Goal: Information Seeking & Learning: Learn about a topic

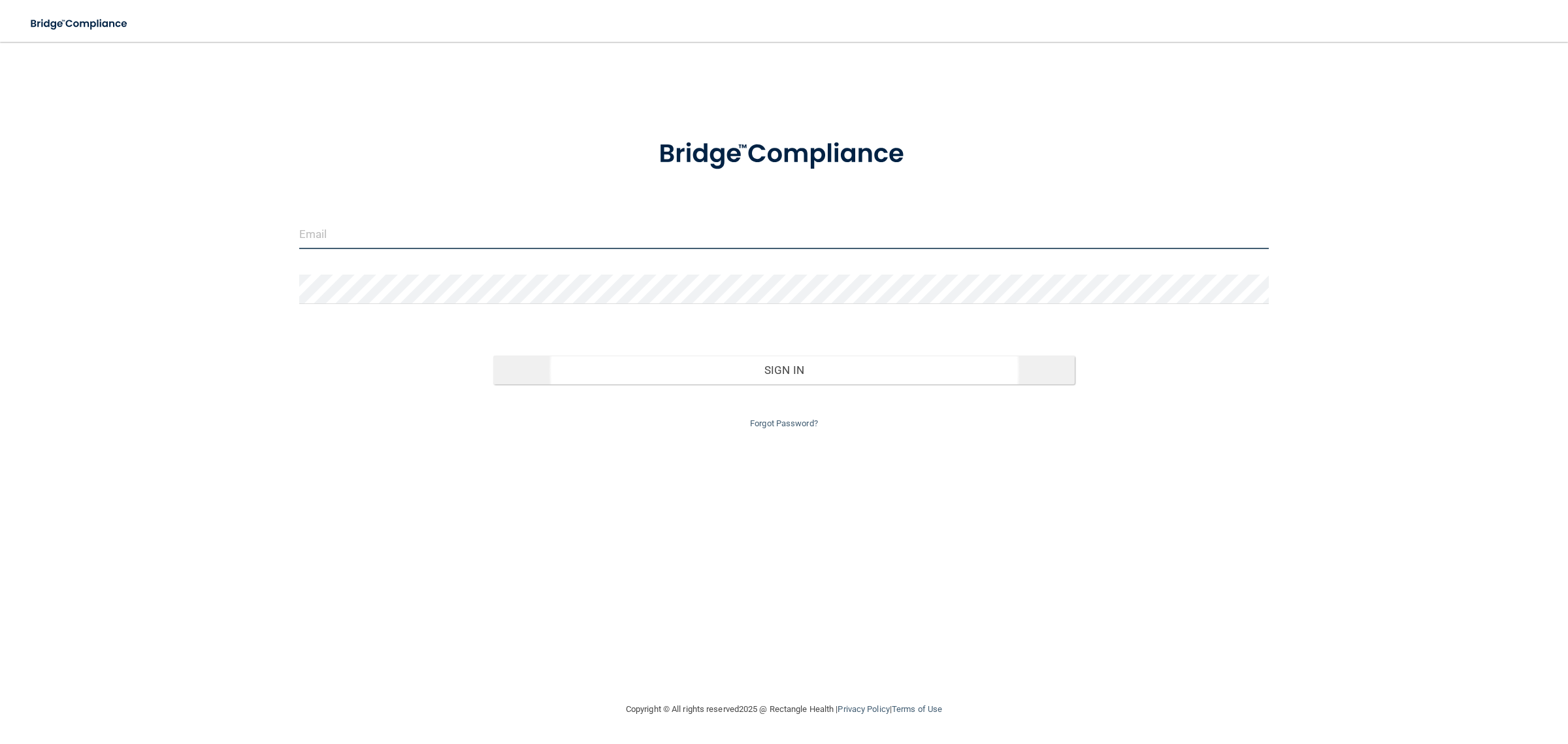
type input "[EMAIL_ADDRESS][DOMAIN_NAME]"
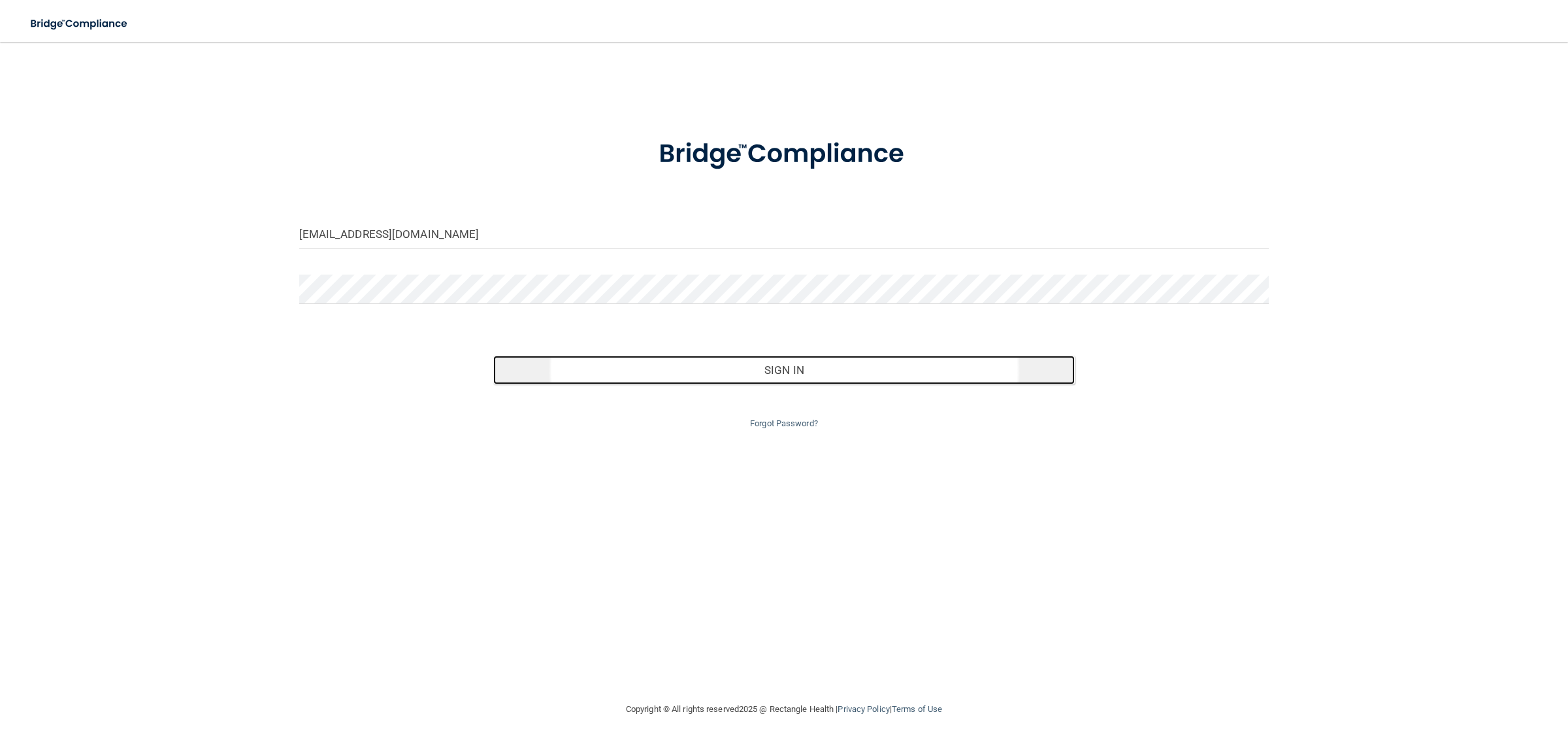
click at [854, 373] on button "Sign In" at bounding box center [784, 369] width 582 height 29
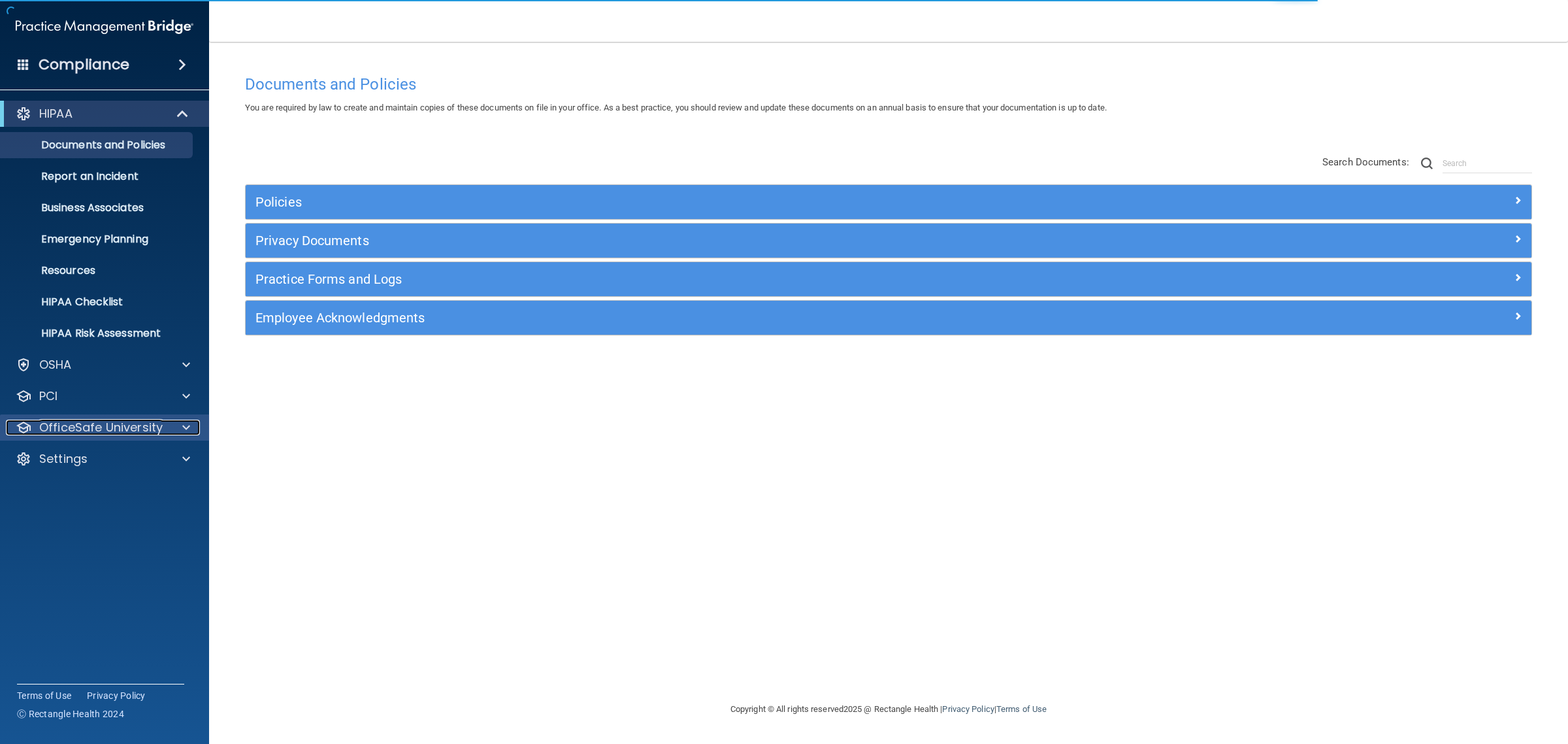
click at [180, 432] on div at bounding box center [184, 427] width 33 height 16
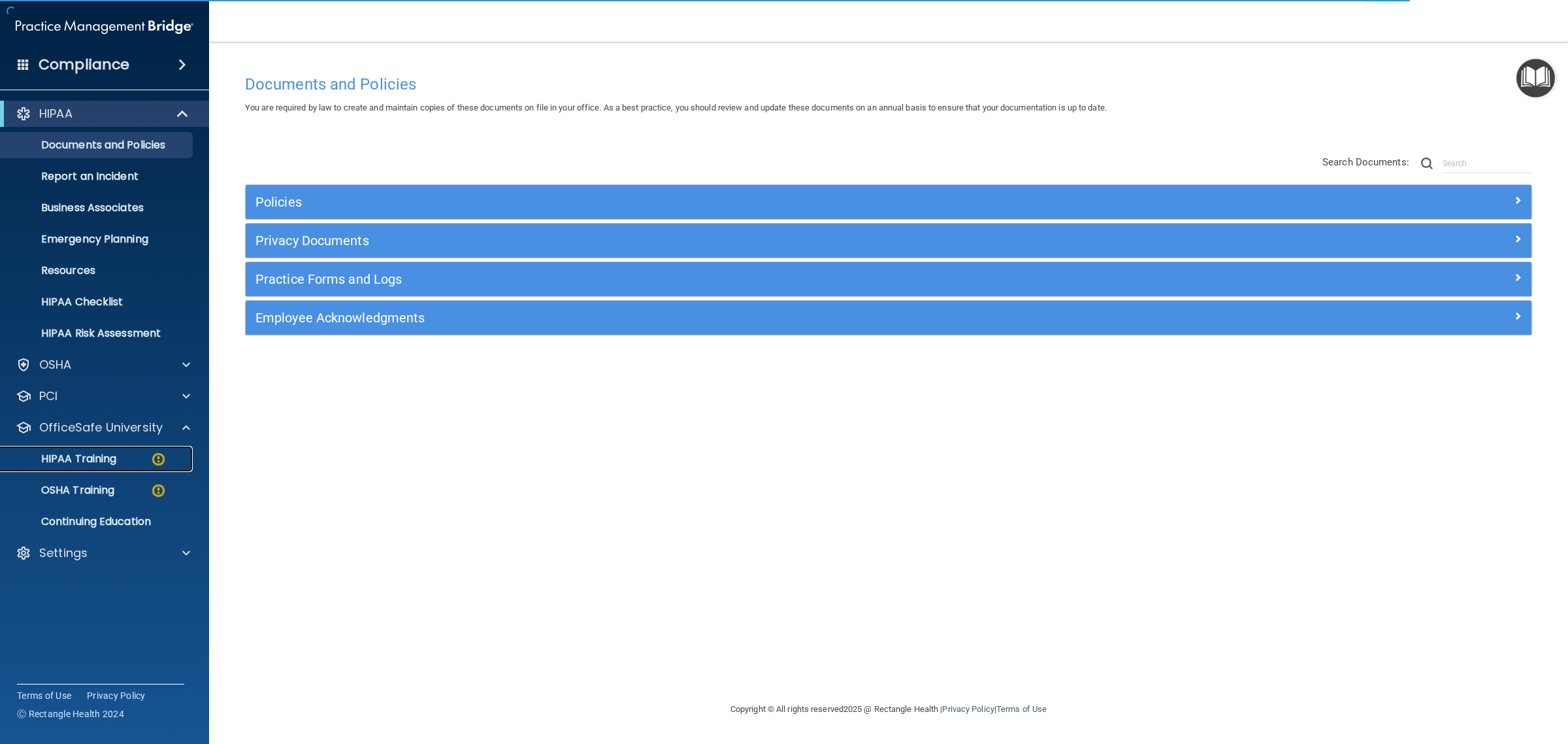
click at [157, 462] on img at bounding box center [159, 459] width 16 height 16
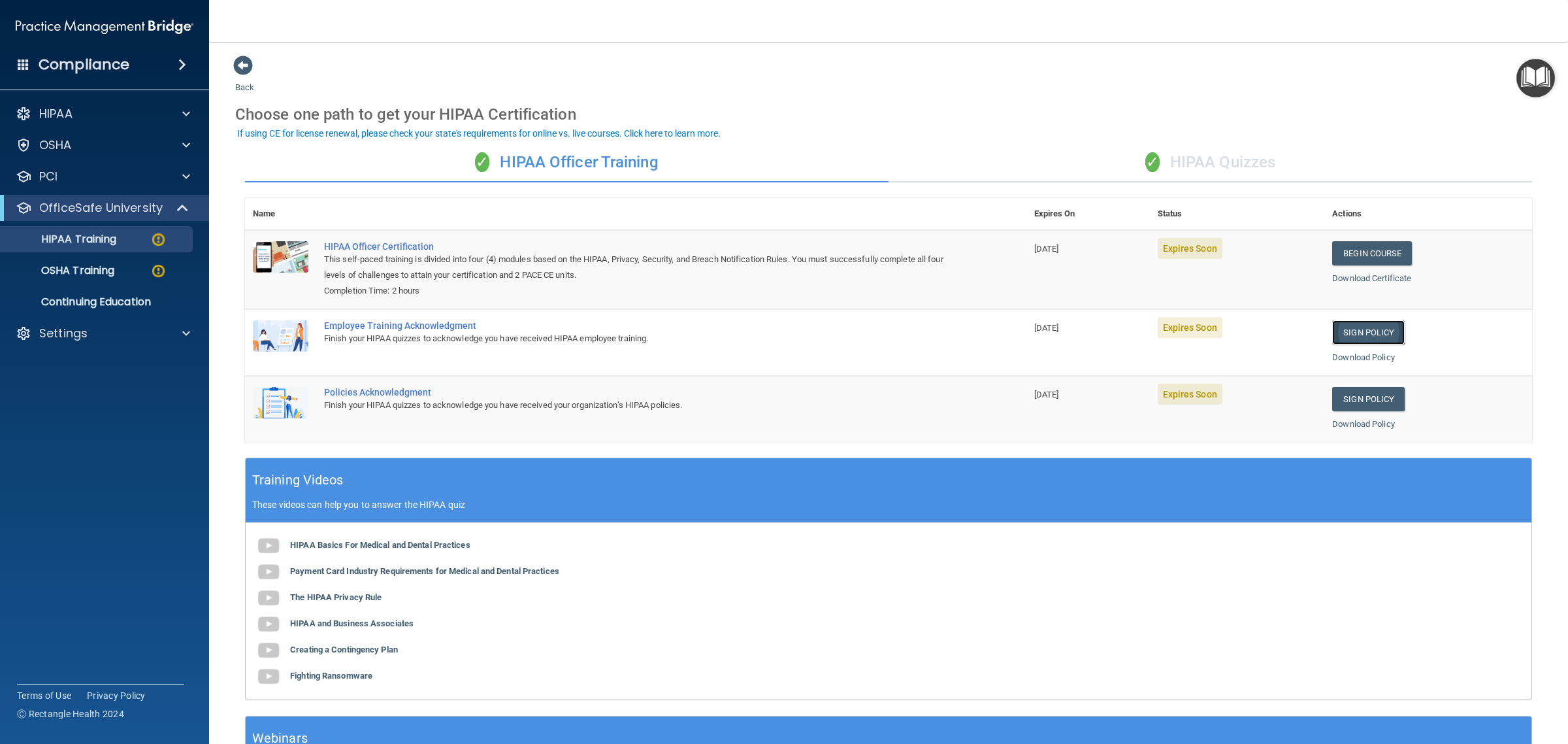
click at [1350, 330] on link "Sign Policy" at bounding box center [1368, 332] width 73 height 25
click at [1363, 397] on link "Sign Policy" at bounding box center [1368, 399] width 73 height 25
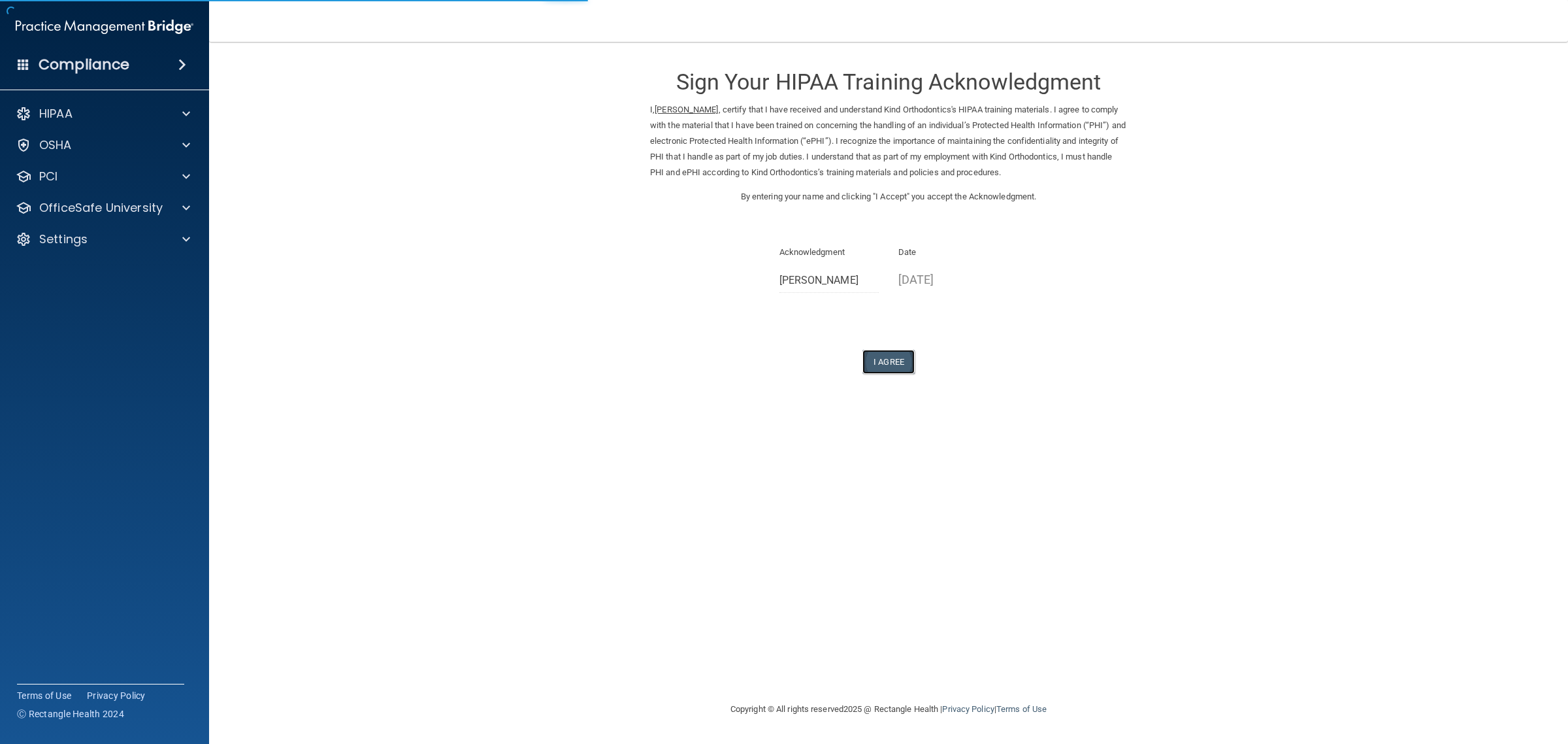
click at [889, 366] on button "I Agree" at bounding box center [889, 362] width 52 height 25
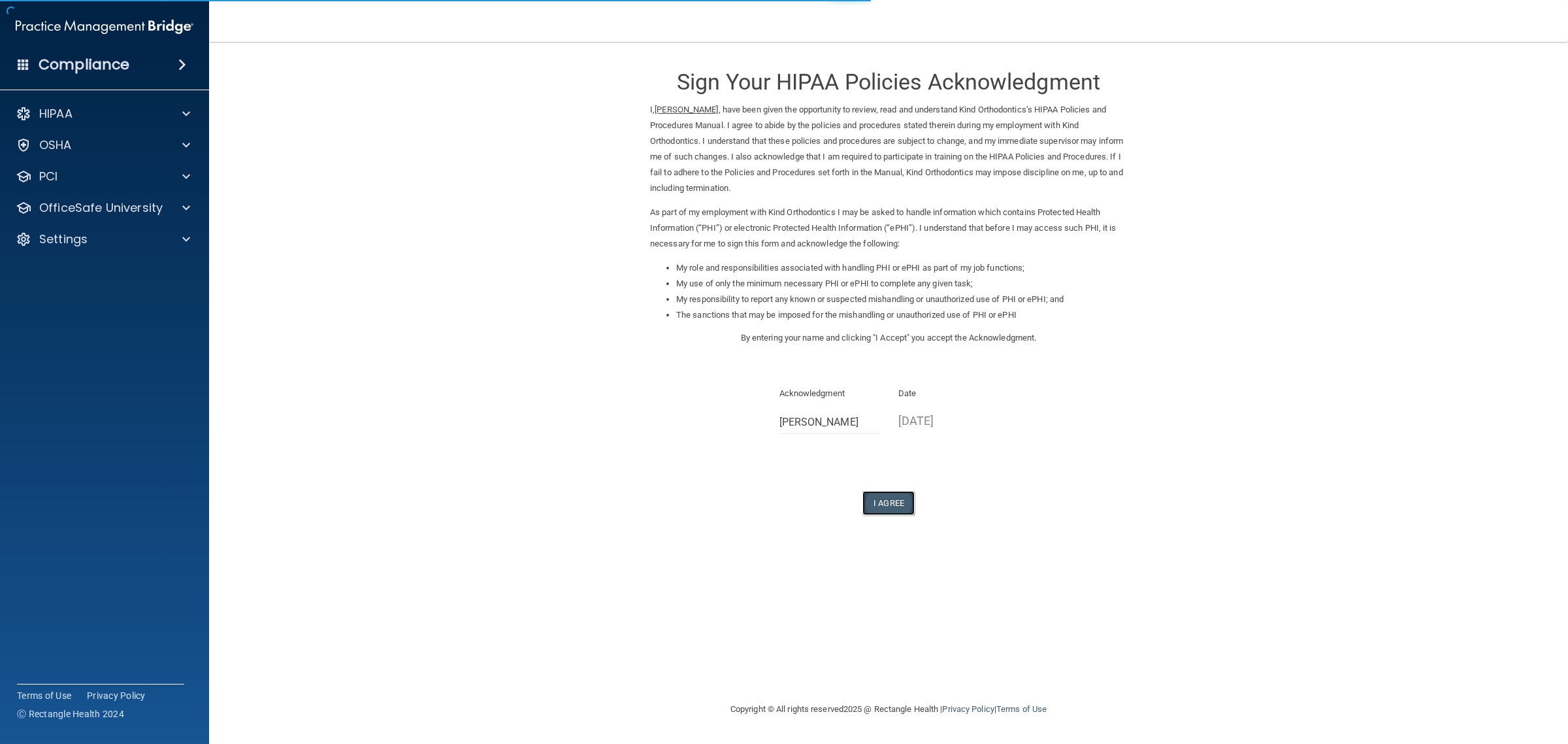
click at [879, 507] on button "I Agree" at bounding box center [889, 503] width 52 height 25
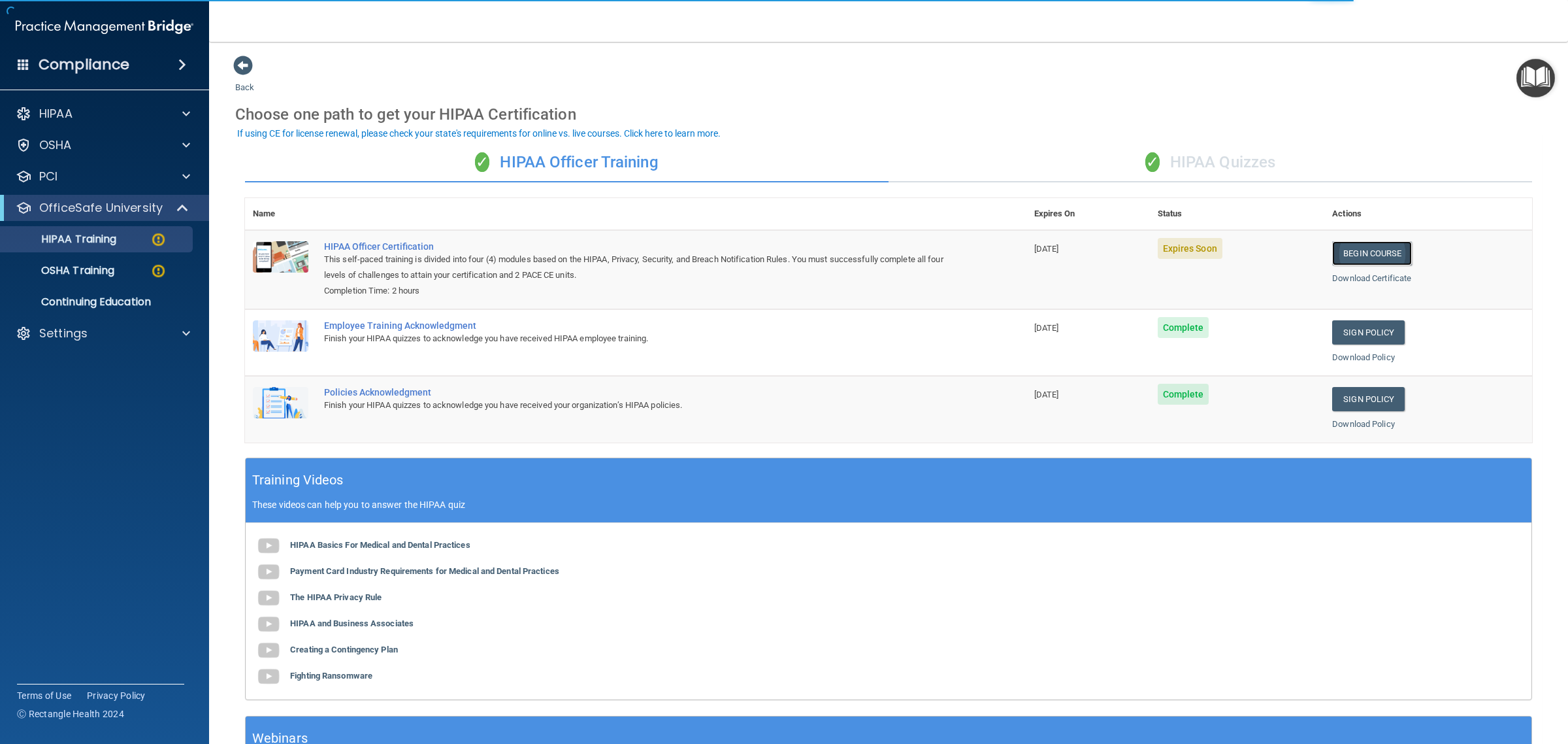
click at [1356, 250] on link "Begin Course" at bounding box center [1372, 254] width 79 height 25
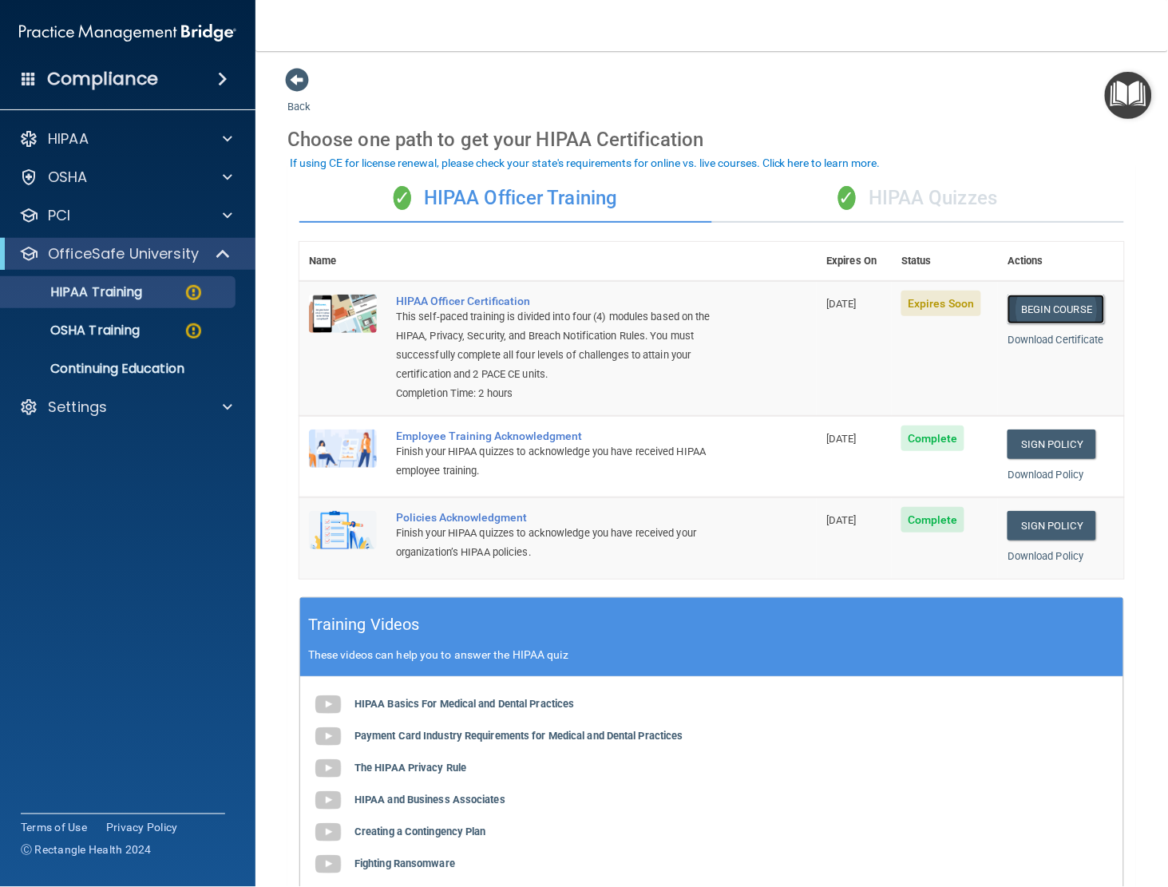
click at [1047, 307] on link "Begin Course" at bounding box center [1056, 310] width 97 height 30
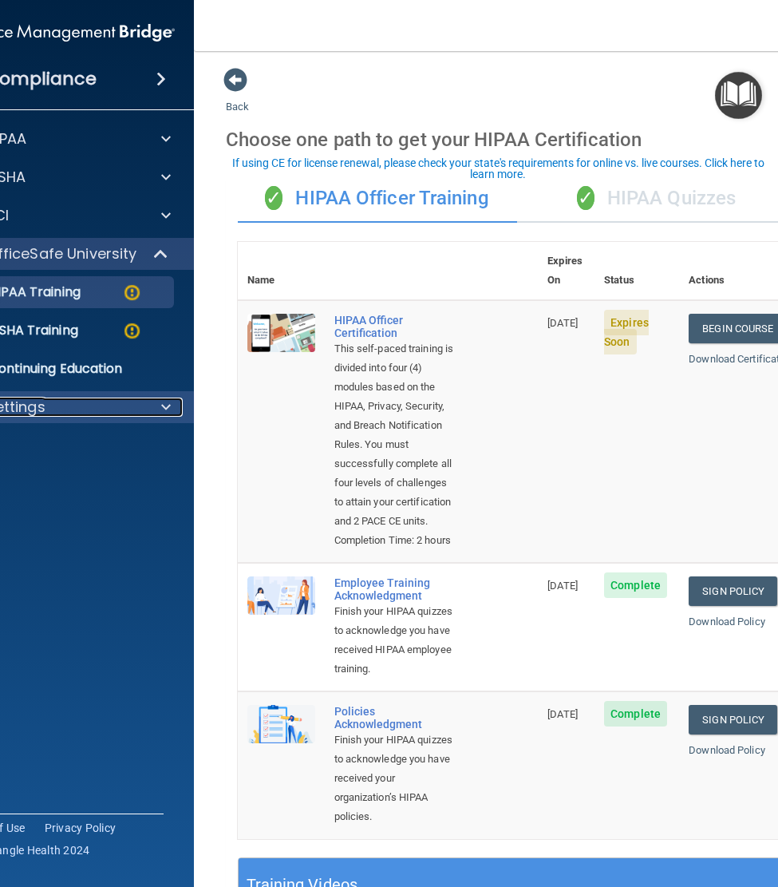
click at [68, 404] on div "Settings" at bounding box center [45, 407] width 198 height 19
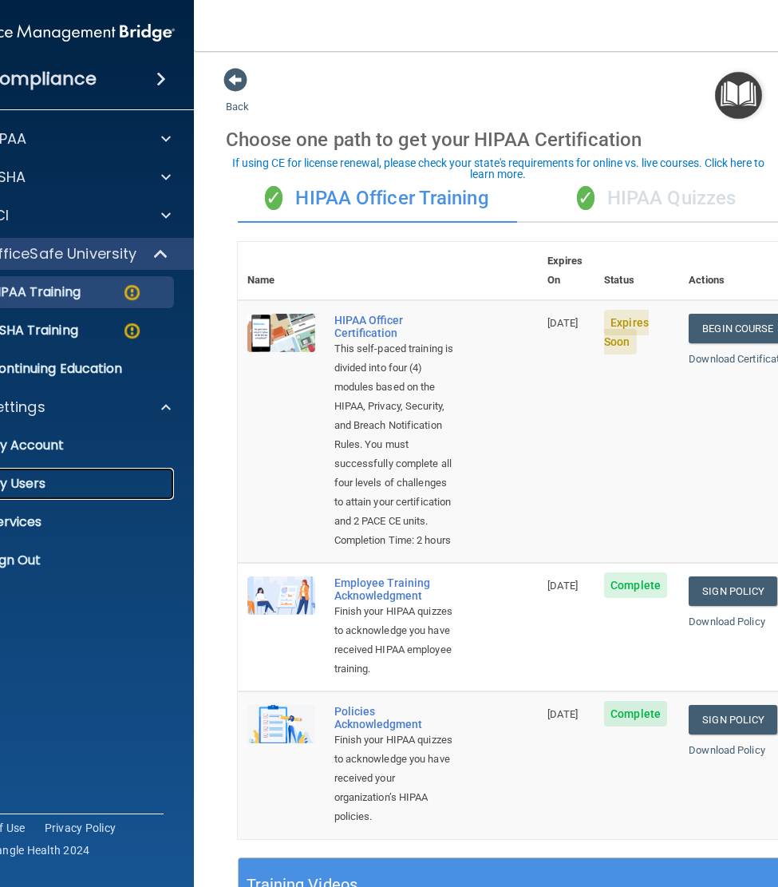
click at [17, 477] on p "My Users" at bounding box center [58, 484] width 218 height 16
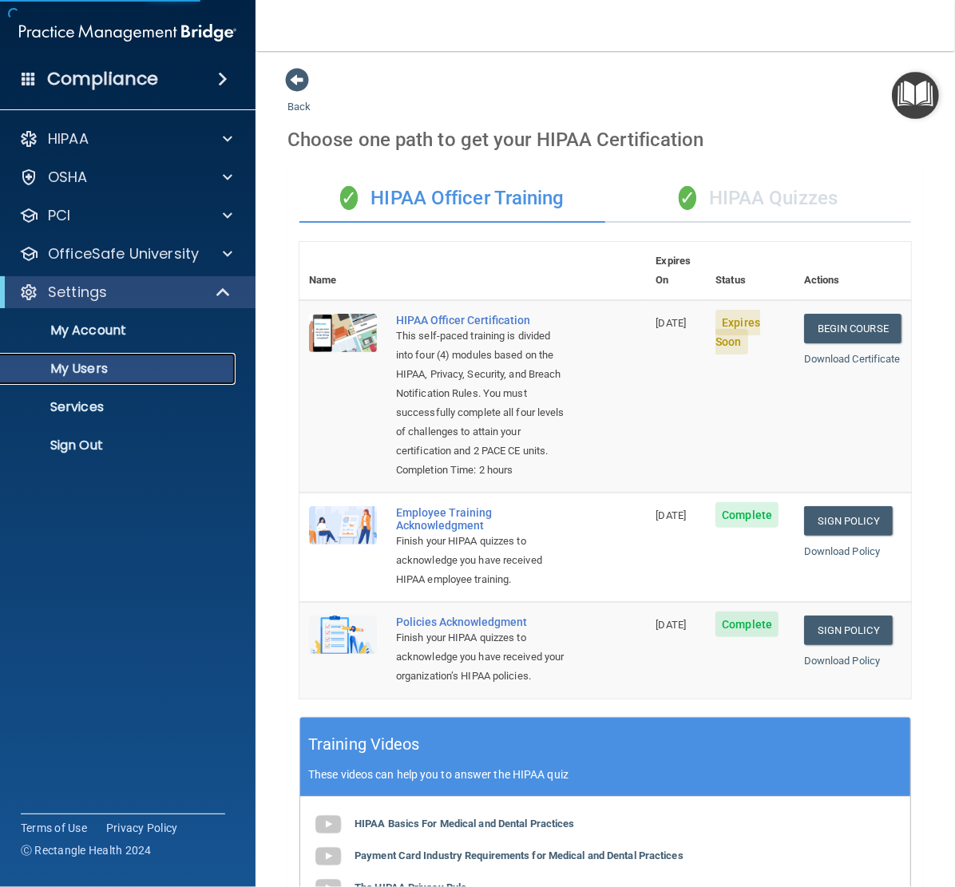
select select "20"
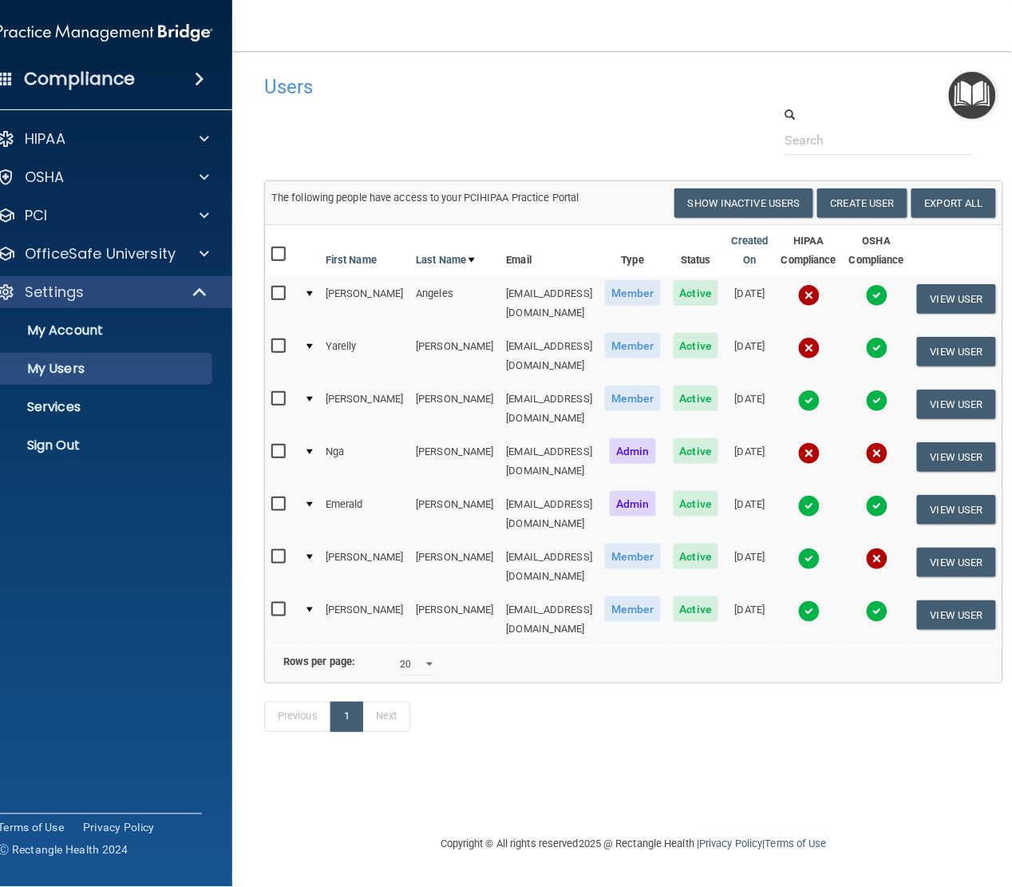
click at [815, 292] on img at bounding box center [809, 295] width 22 height 22
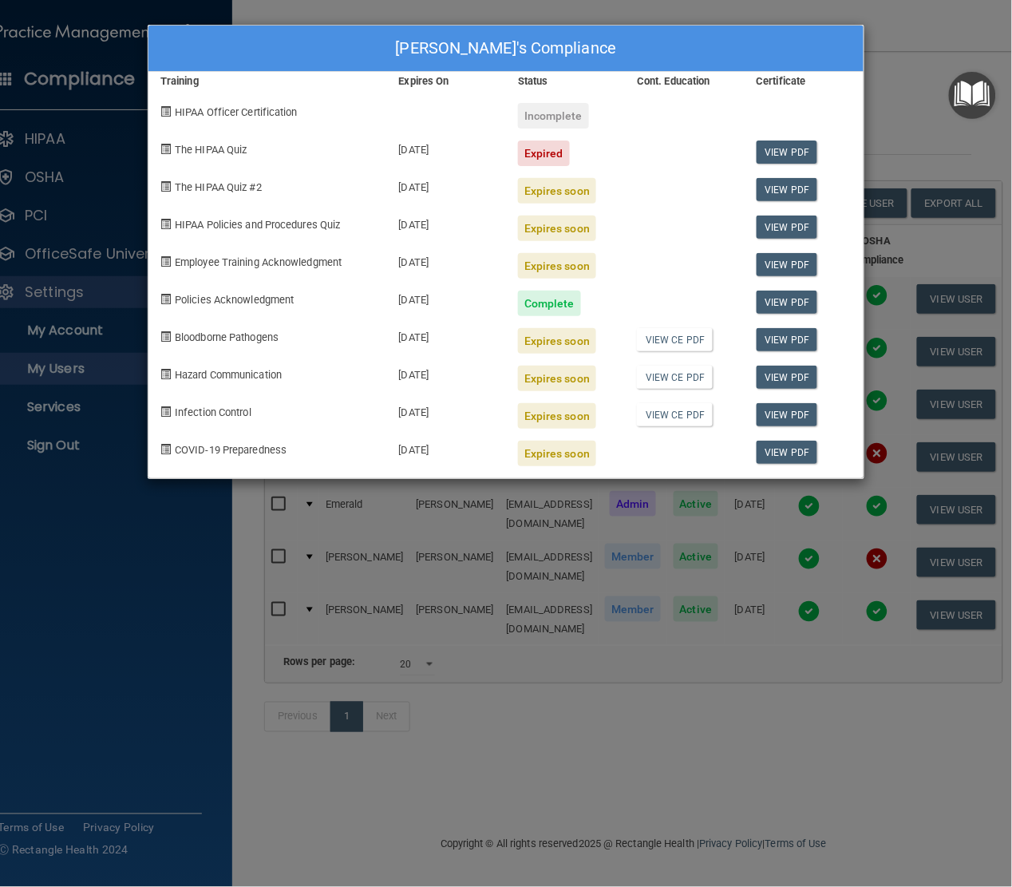
click at [960, 42] on div "Beverly Angeles's Compliance Training Expires On Status Cont. Education Certifi…" at bounding box center [506, 443] width 1012 height 887
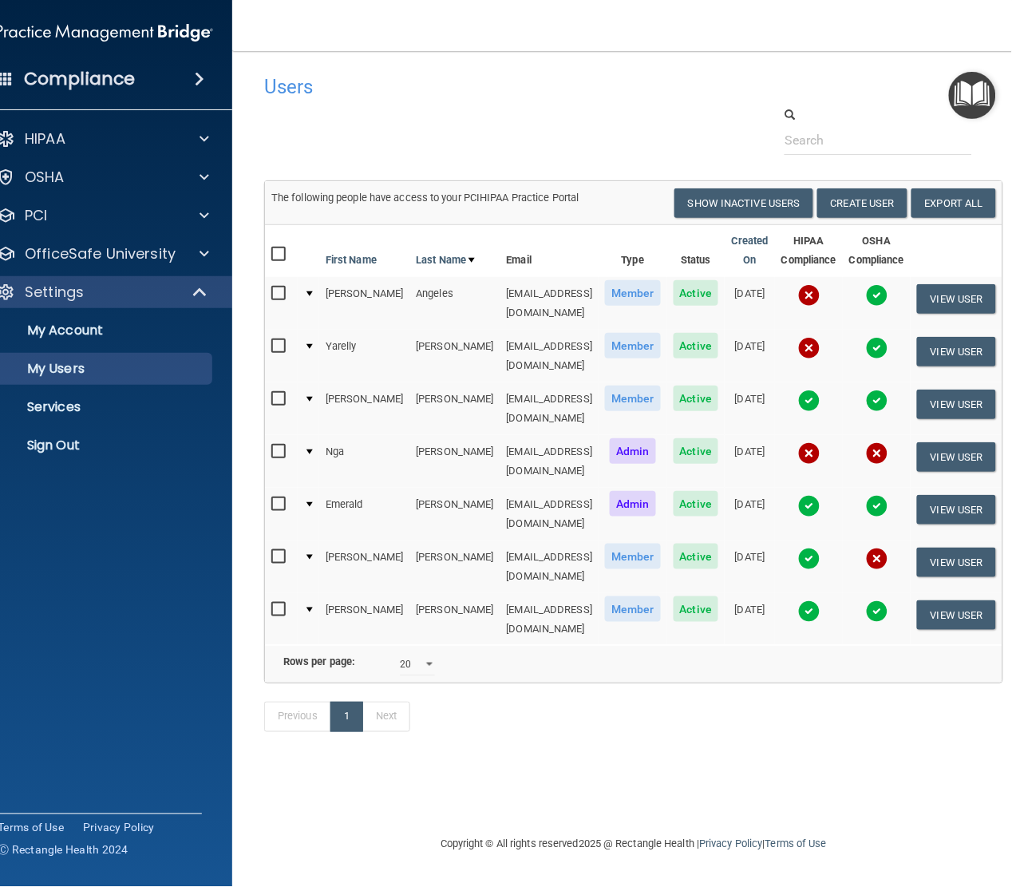
click at [808, 338] on img at bounding box center [809, 348] width 22 height 22
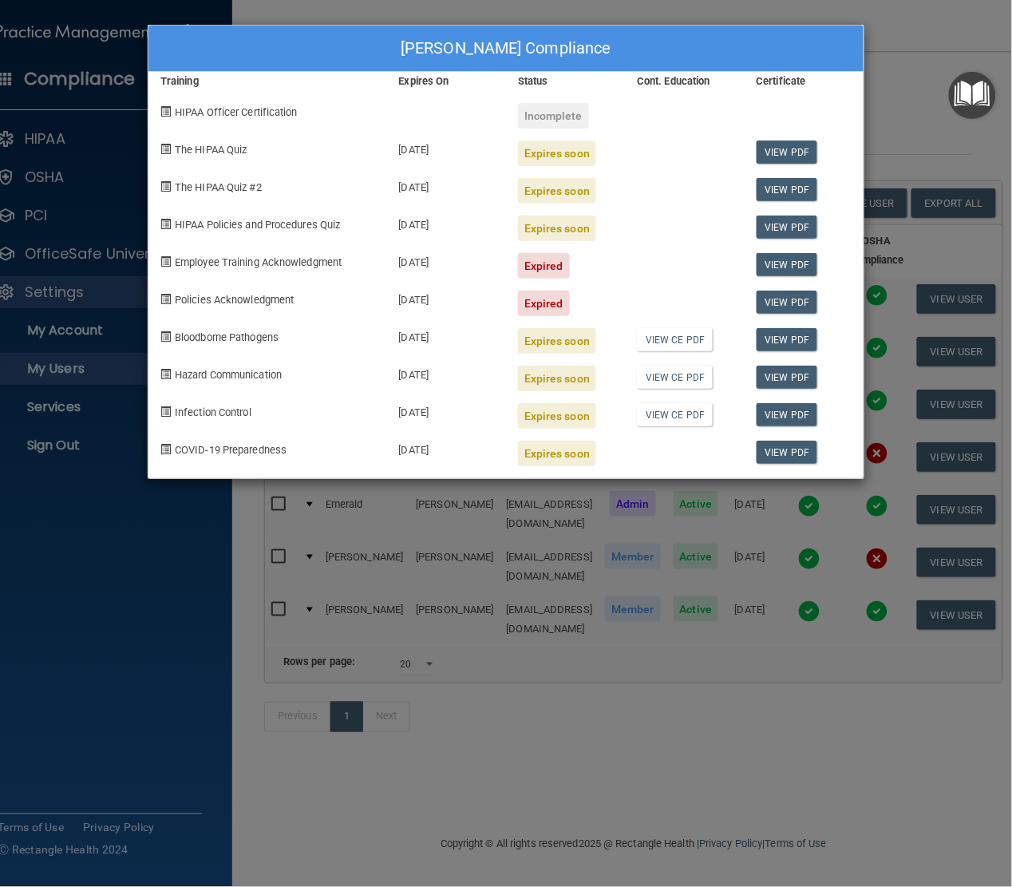
click at [922, 34] on div "Yarelly Bautista's Compliance Training Expires On Status Cont. Education Certif…" at bounding box center [506, 443] width 1012 height 887
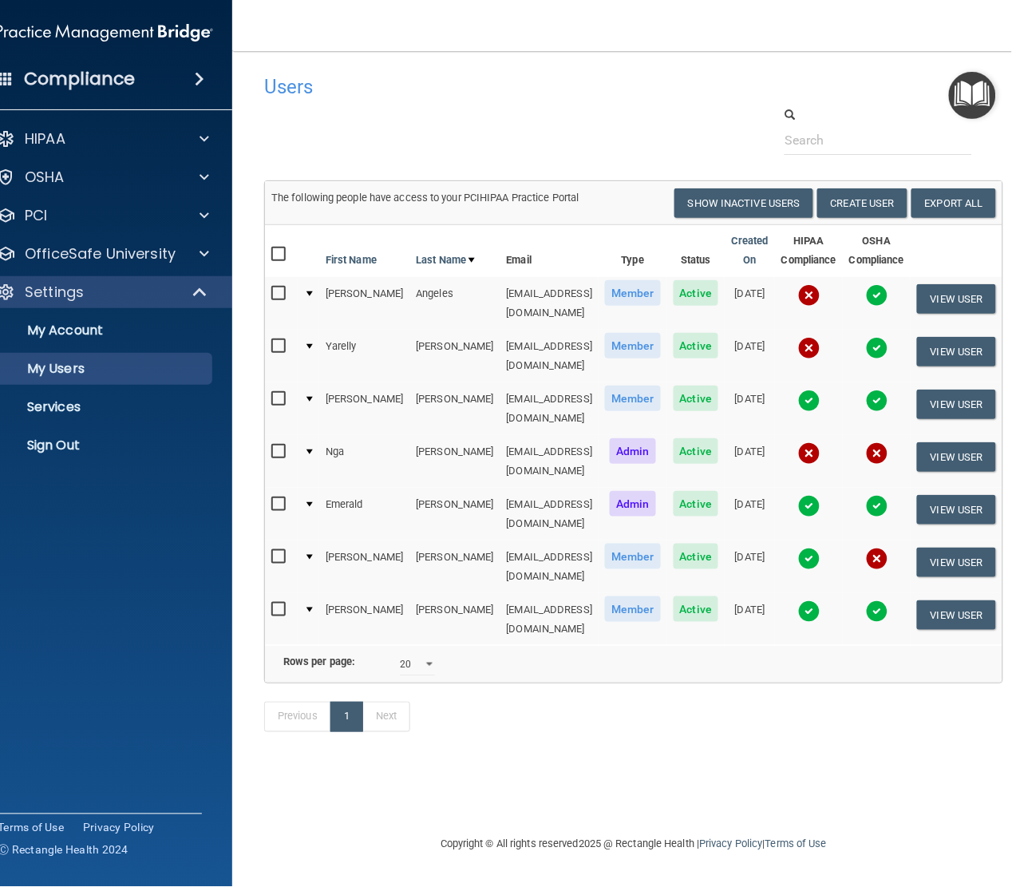
click at [805, 390] on img at bounding box center [809, 401] width 22 height 22
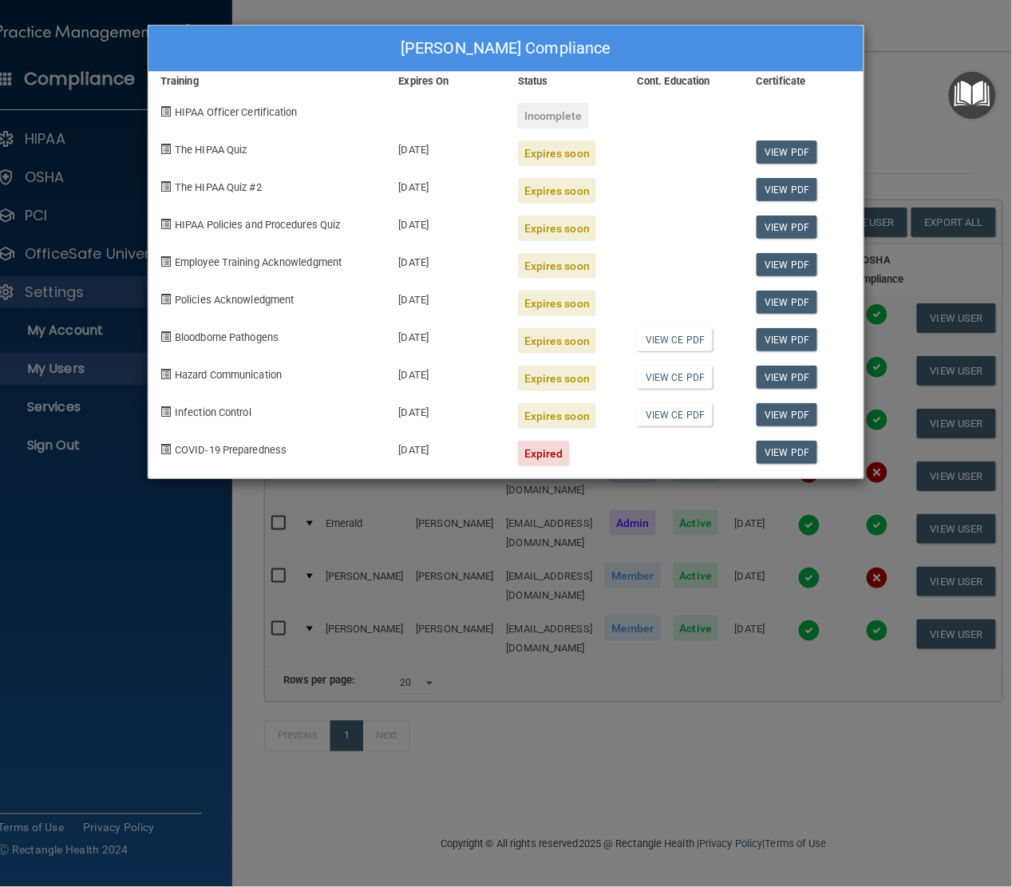
click at [928, 21] on div "Marie Duran's Compliance Training Expires On Status Cont. Education Certificate…" at bounding box center [506, 443] width 1012 height 887
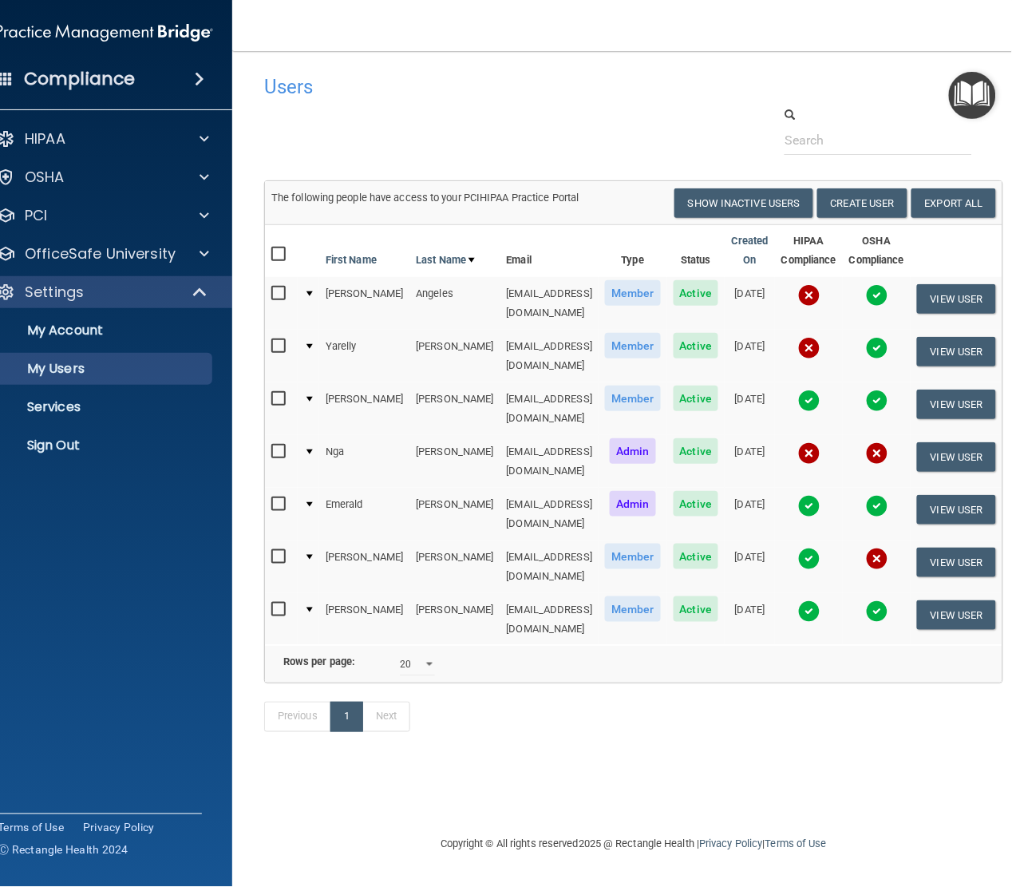
click at [814, 548] on img at bounding box center [809, 559] width 22 height 22
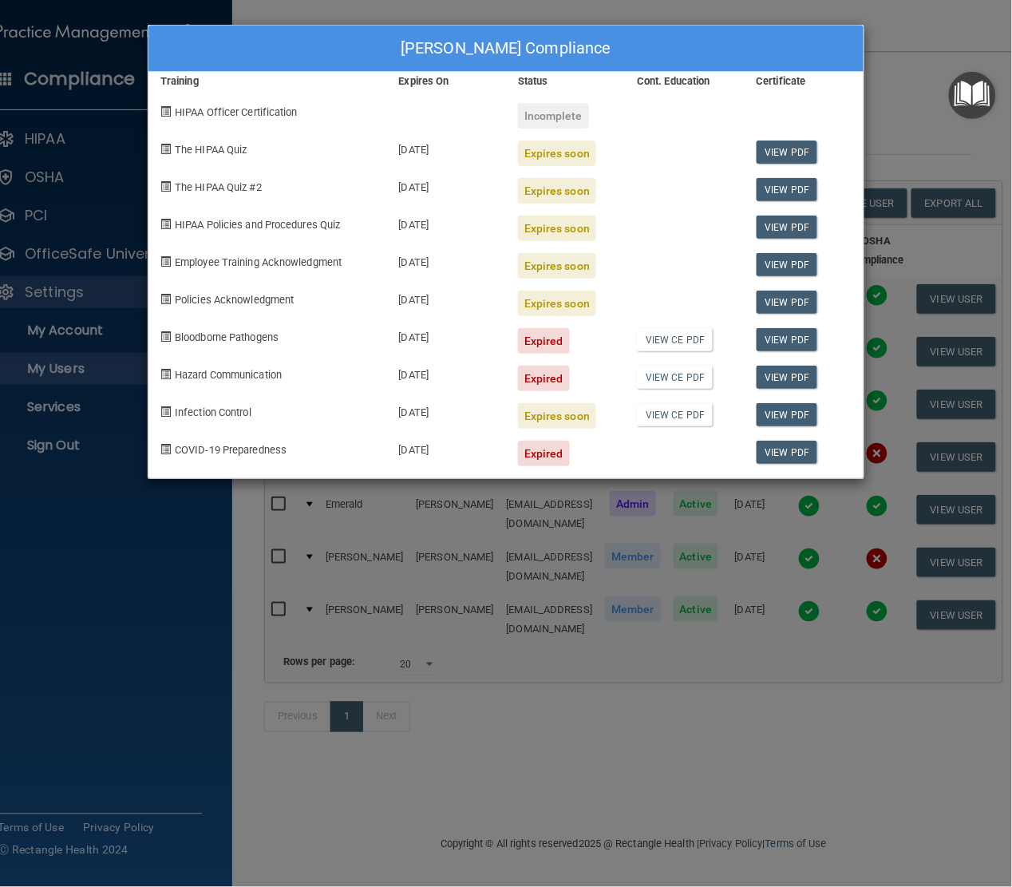
click at [631, 41] on div "Adriana Nunez's Compliance" at bounding box center [505, 49] width 715 height 46
click at [932, 41] on div "Adriana Nunez's Compliance Training Expires On Status Cont. Education Certifica…" at bounding box center [506, 443] width 1012 height 887
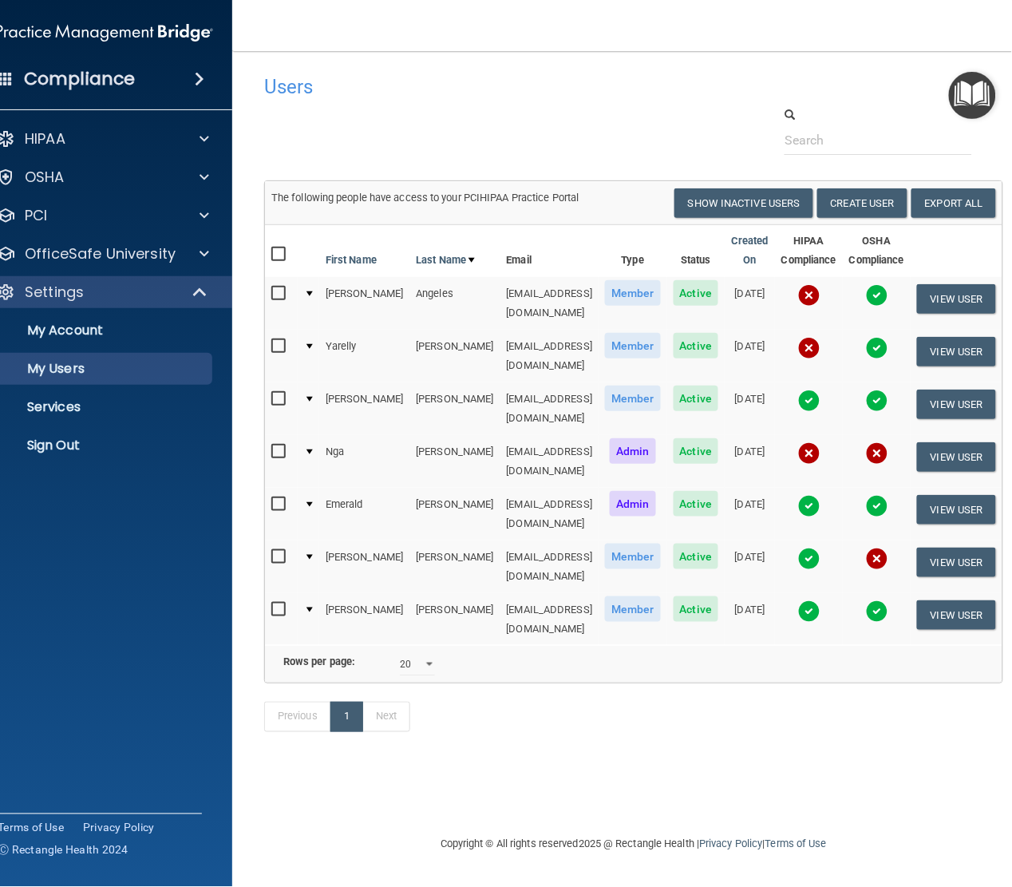
click at [810, 600] on img at bounding box center [809, 611] width 22 height 22
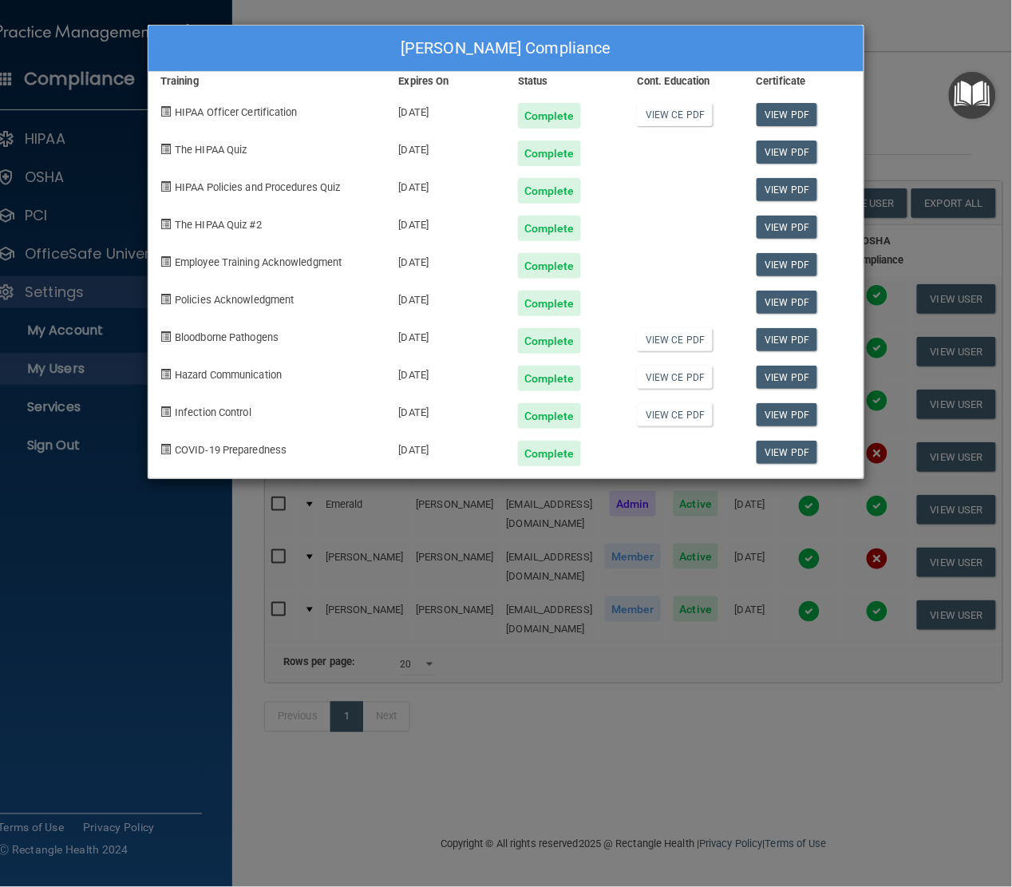
click at [892, 41] on div "Davina Rodriguez's Compliance Training Expires On Status Cont. Education Certif…" at bounding box center [506, 443] width 1012 height 887
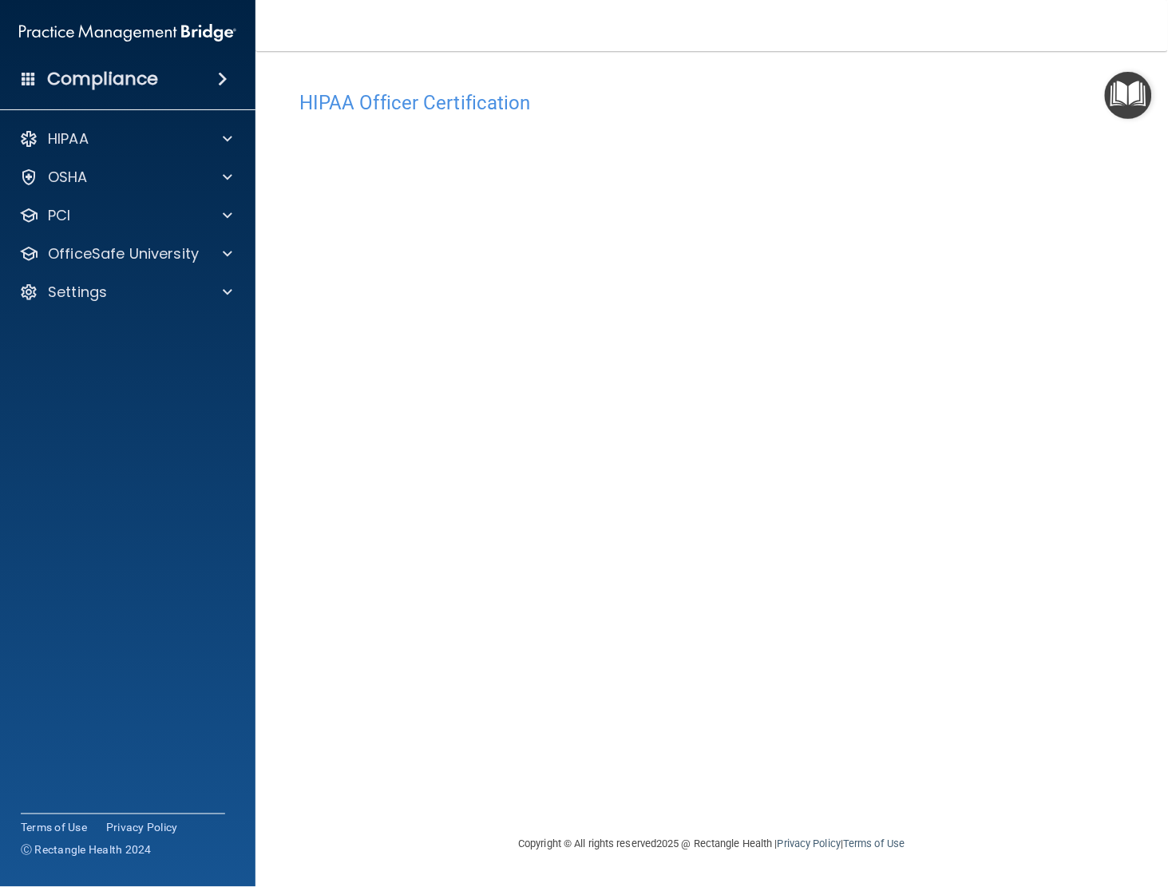
click at [782, 754] on div "HIPAA Officer Certification This course doesn’t expire until [DATE]. Are you su…" at bounding box center [711, 459] width 849 height 752
click at [636, 655] on div "HIPAA Officer Certification This course doesn’t expire until [DATE]. Are you su…" at bounding box center [711, 459] width 849 height 752
click at [424, 748] on div "HIPAA Officer Certification This course doesn’t expire until [DATE]. Are you su…" at bounding box center [711, 459] width 849 height 752
click at [641, 645] on div "HIPAA Officer Certification This course doesn’t expire until [DATE]. Are you su…" at bounding box center [711, 459] width 849 height 752
click at [852, 754] on div "HIPAA Officer Certification This course doesn’t expire until [DATE]. Are you su…" at bounding box center [711, 459] width 849 height 752
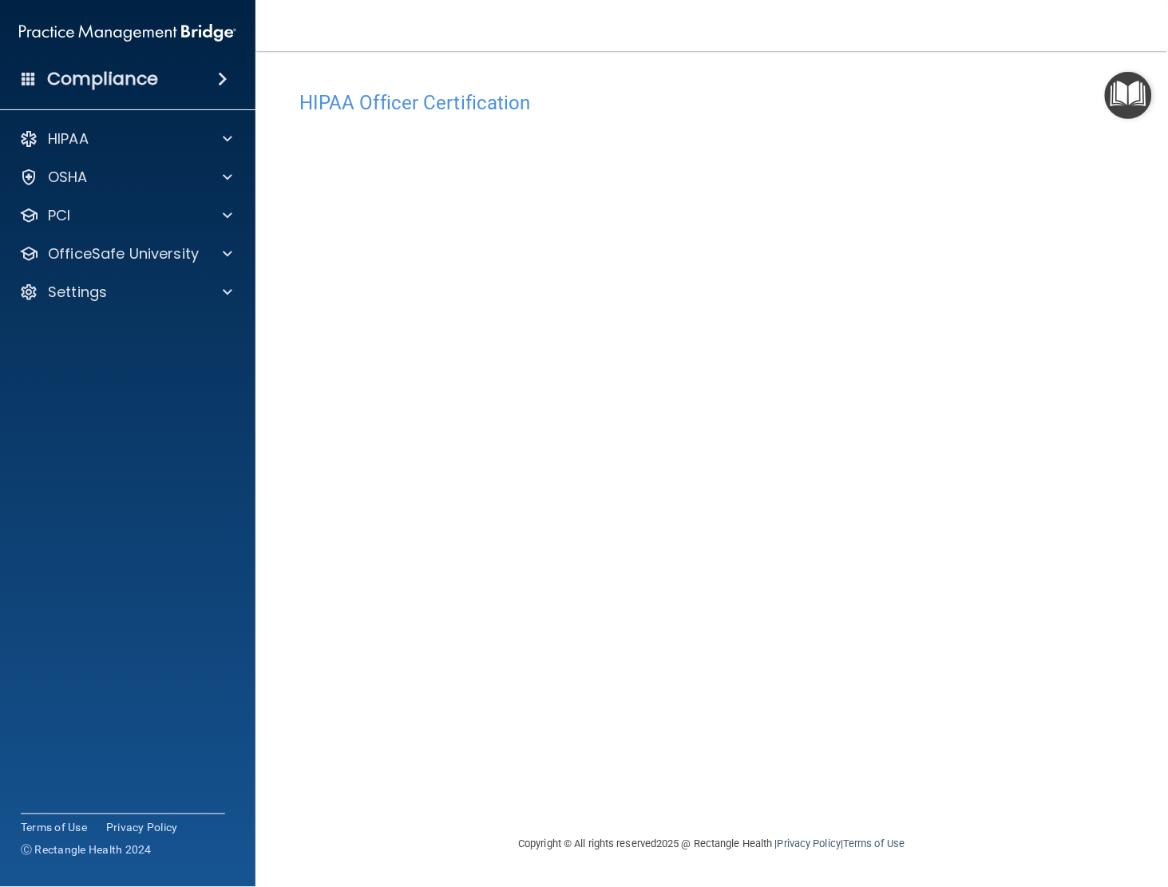
click at [886, 708] on div "HIPAA Officer Certification This course doesn’t expire until [DATE]. Are you su…" at bounding box center [711, 459] width 849 height 752
click at [737, 675] on div "HIPAA Officer Certification This course doesn’t expire until [DATE]. Are you su…" at bounding box center [711, 459] width 849 height 752
click at [689, 656] on div "HIPAA Officer Certification This course doesn’t expire until [DATE]. Are you su…" at bounding box center [711, 459] width 849 height 752
click at [938, 649] on div "HIPAA Officer Certification This course doesn’t expire until [DATE]. Are you su…" at bounding box center [711, 459] width 849 height 752
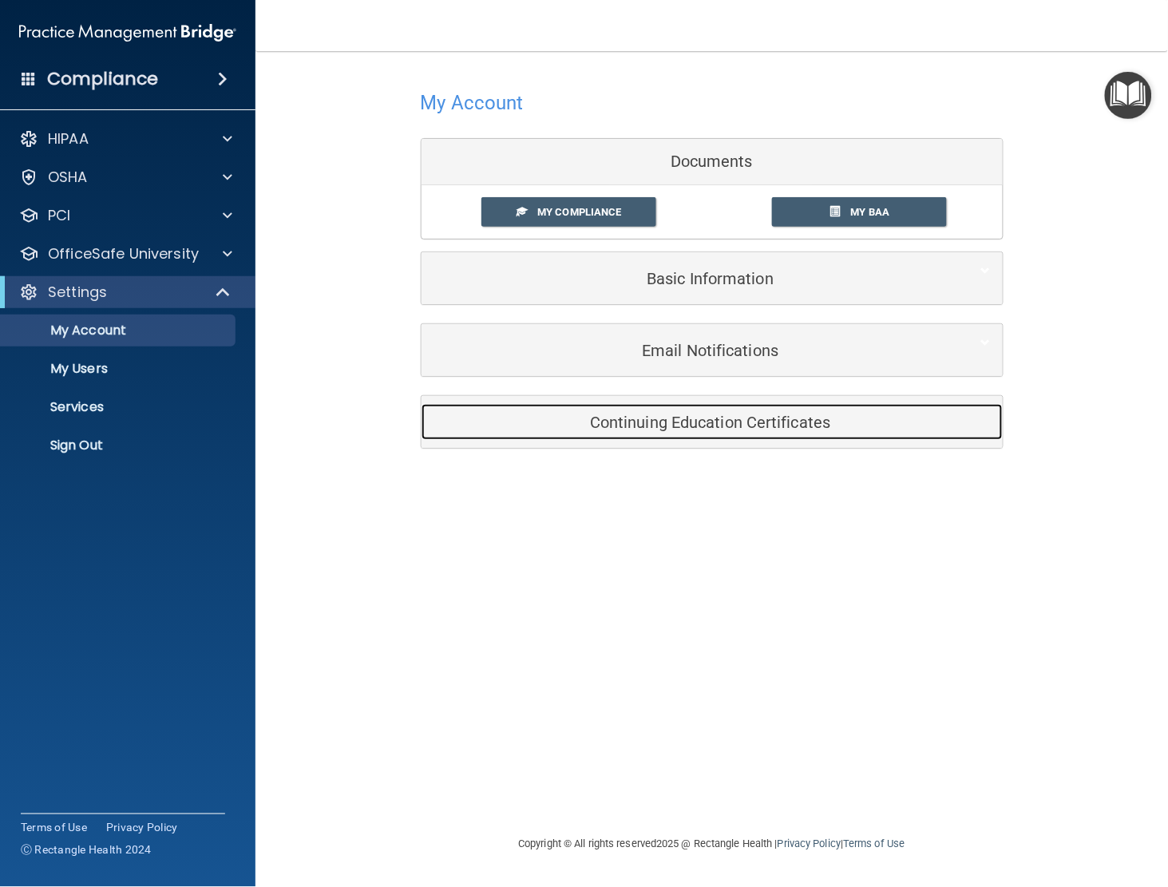
click at [699, 435] on div "Continuing Education Certificates" at bounding box center [688, 422] width 533 height 36
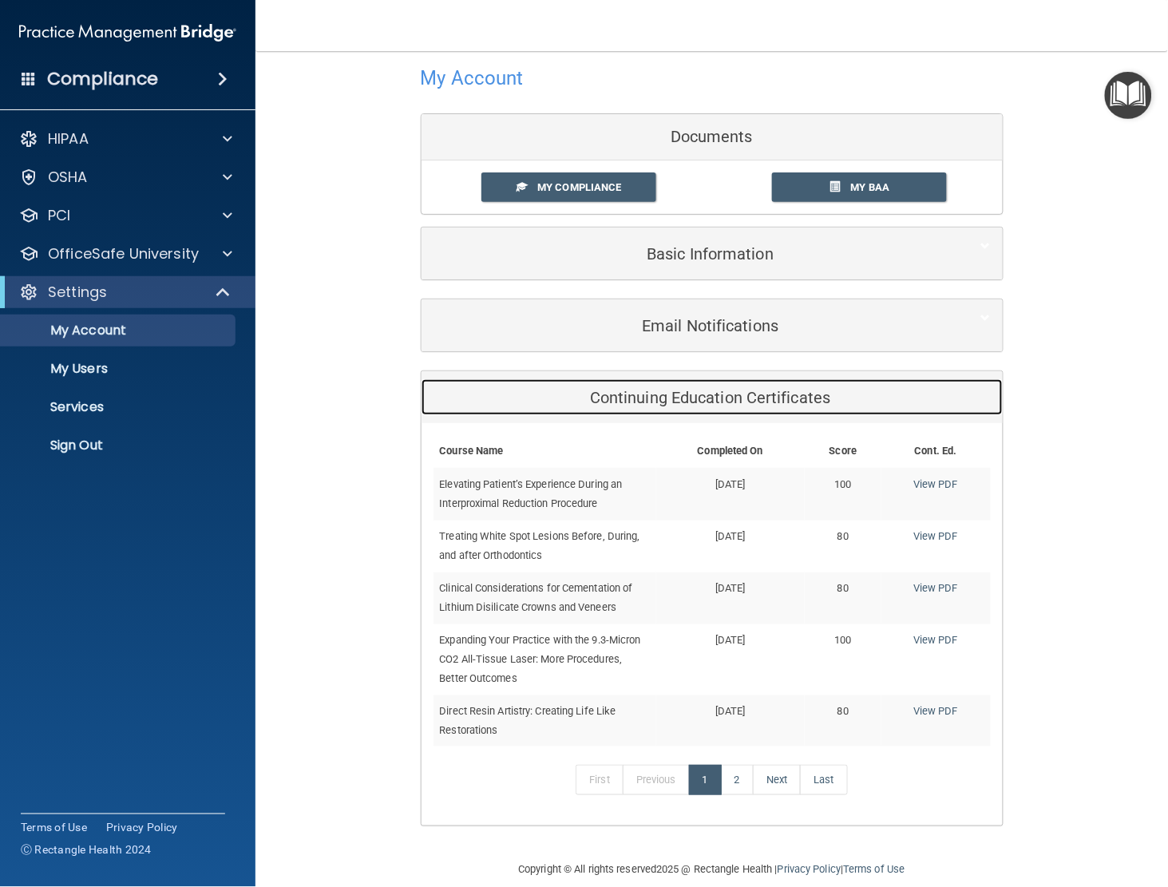
scroll to position [49, 0]
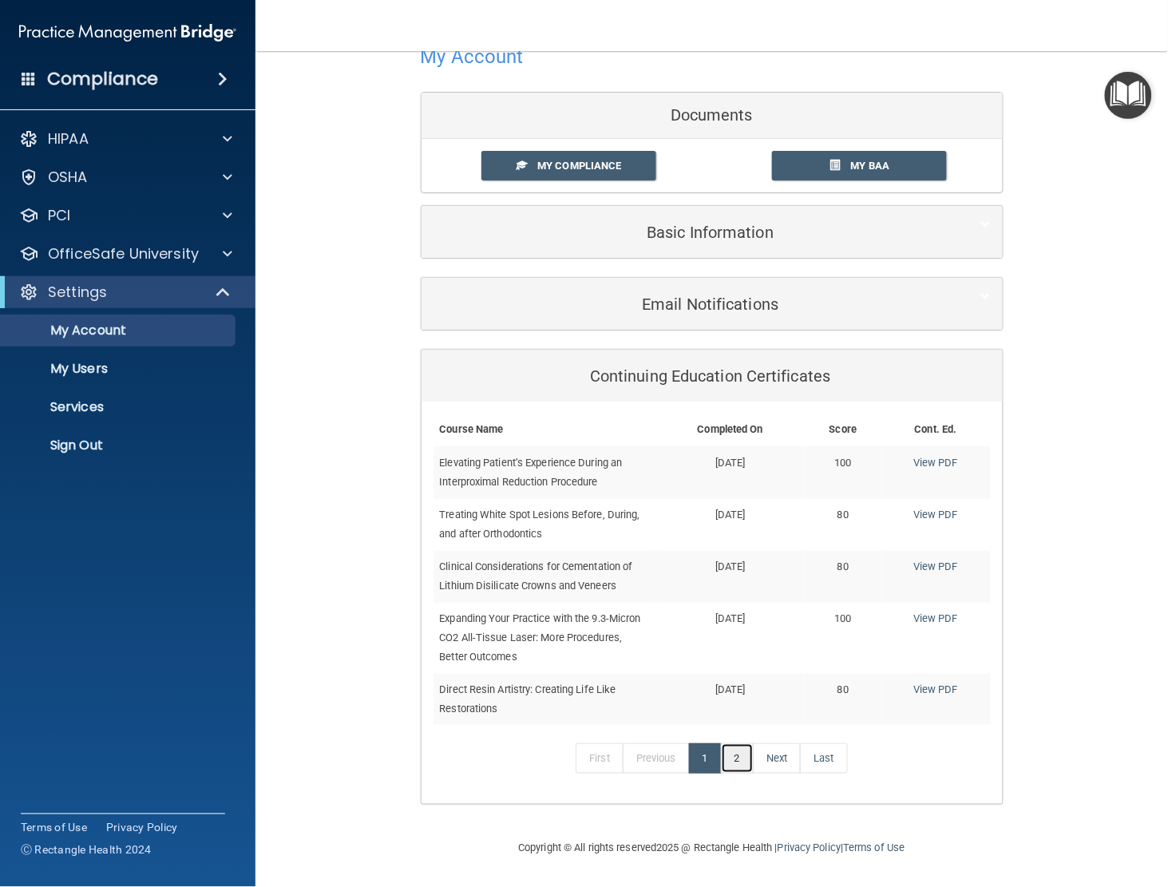
click at [735, 761] on link "2" at bounding box center [737, 758] width 33 height 30
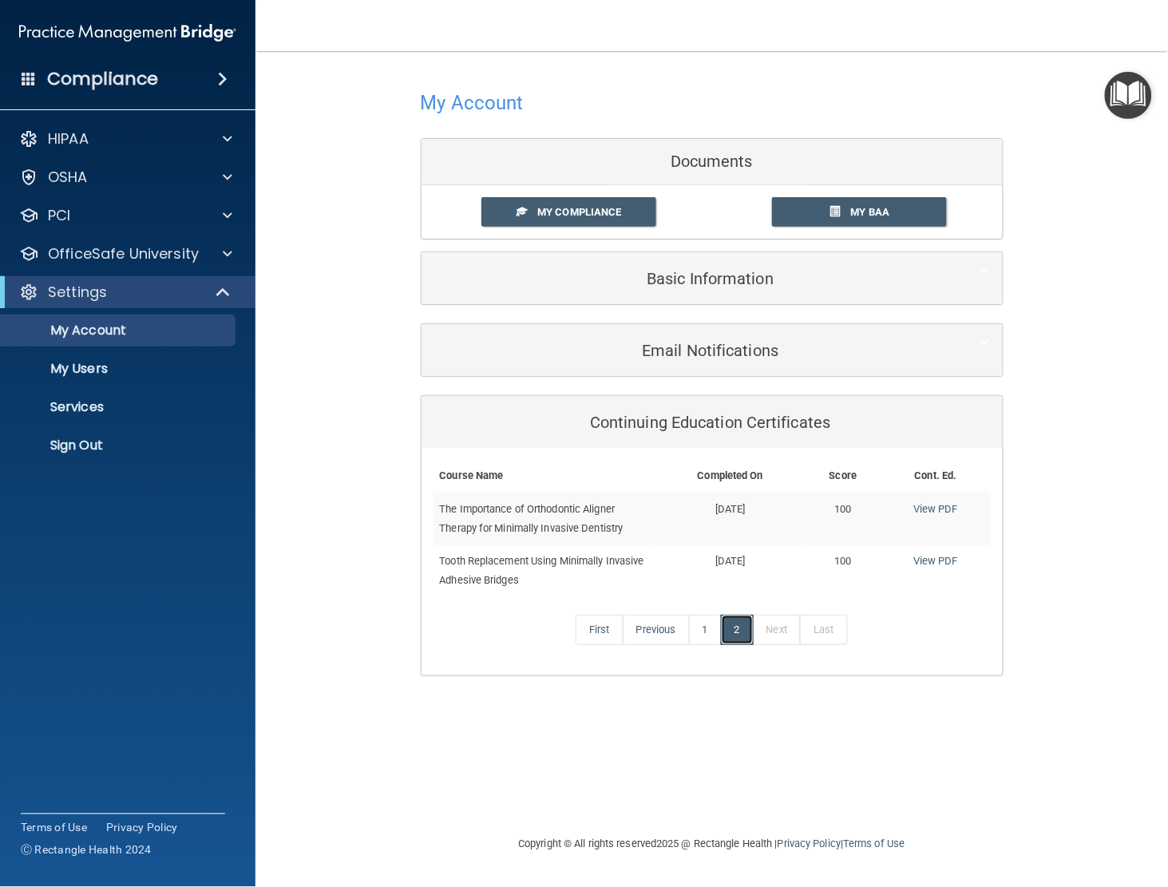
scroll to position [0, 0]
click at [699, 625] on link "1" at bounding box center [705, 630] width 33 height 30
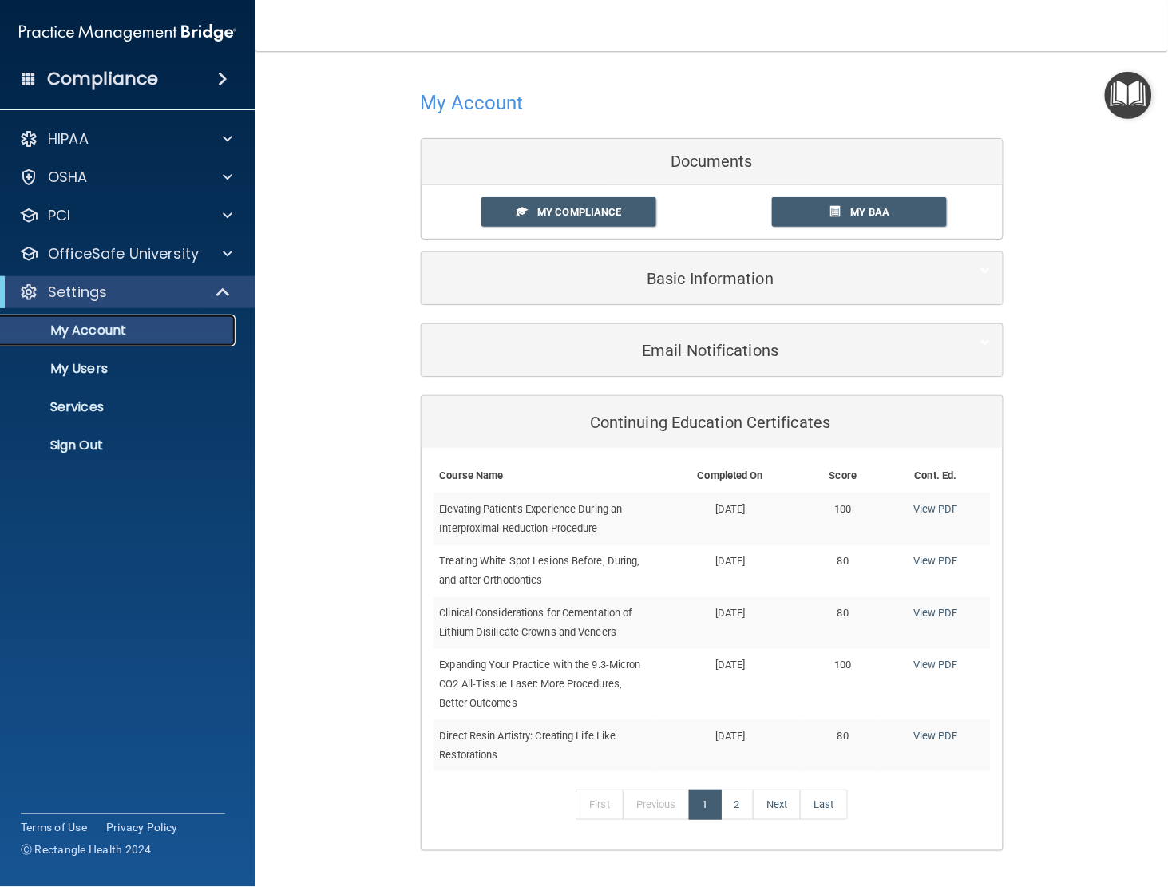
click at [89, 335] on p "My Account" at bounding box center [119, 331] width 218 height 16
click at [599, 209] on span "My Compliance" at bounding box center [579, 212] width 84 height 12
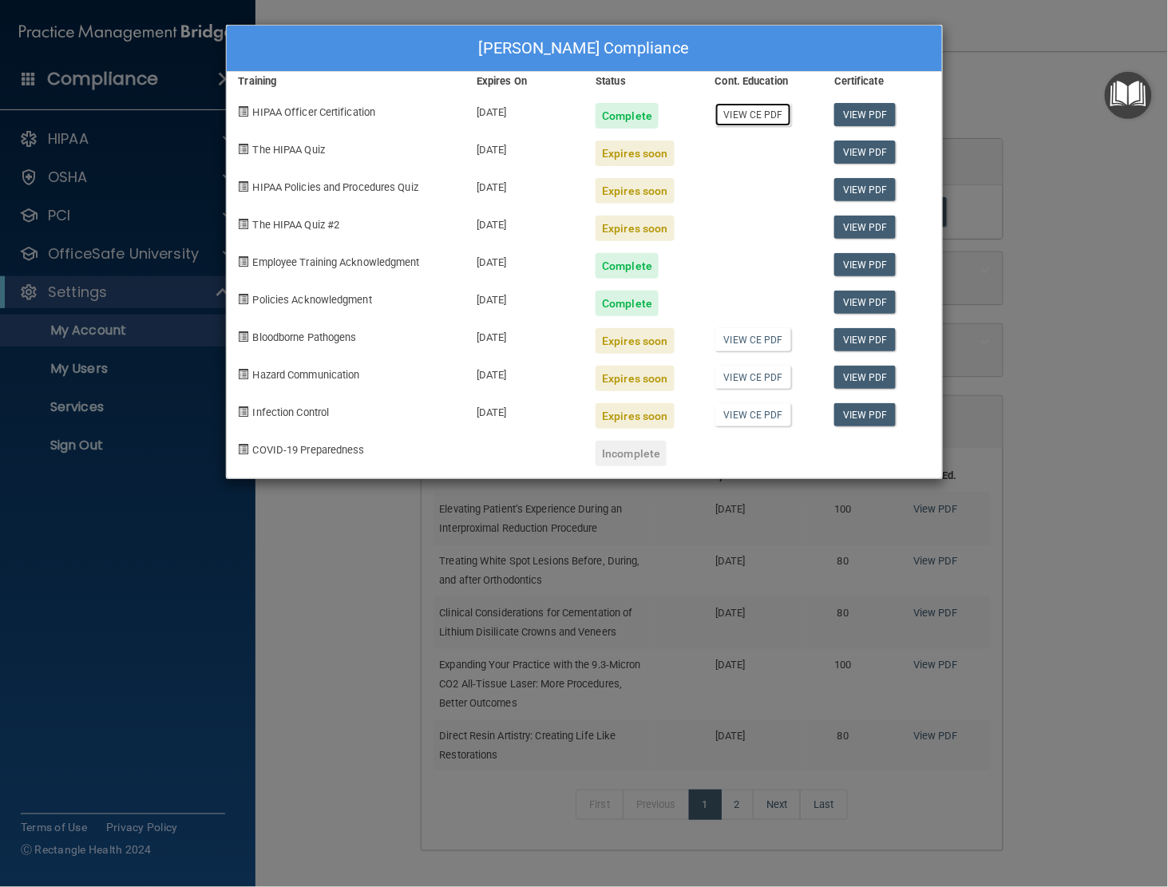
click at [756, 122] on link "View CE PDF" at bounding box center [753, 114] width 76 height 23
